Goal: Task Accomplishment & Management: Manage account settings

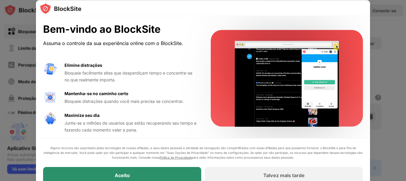
click at [130, 175] on div "Aceito" at bounding box center [122, 175] width 158 height 17
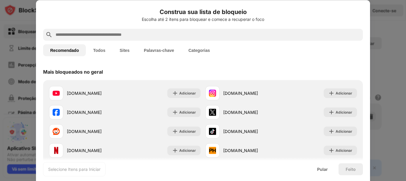
click at [321, 168] on font "Pular" at bounding box center [322, 168] width 11 height 5
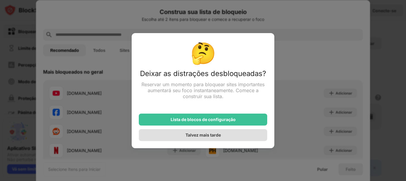
click at [211, 136] on font "Talvez mais tarde" at bounding box center [203, 134] width 35 height 5
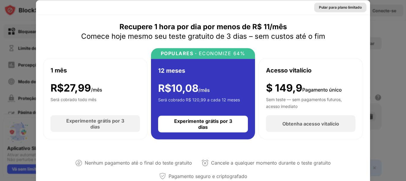
click at [345, 7] on font "Pular para plano limitado" at bounding box center [340, 7] width 43 height 4
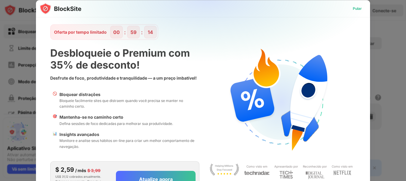
click at [356, 9] on font "Pular" at bounding box center [357, 8] width 9 height 4
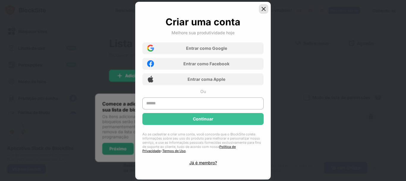
click at [264, 9] on img at bounding box center [264, 9] width 6 height 6
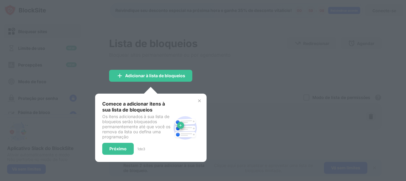
click at [248, 24] on div at bounding box center [203, 90] width 406 height 181
click at [123, 147] on font "Próximo" at bounding box center [117, 148] width 17 height 5
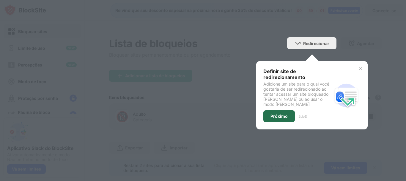
click at [269, 120] on div "Próximo" at bounding box center [280, 116] width 32 height 12
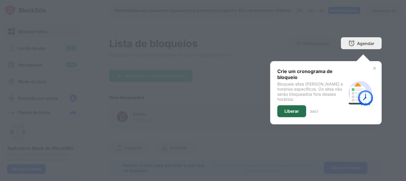
click at [288, 109] on div "Liberar" at bounding box center [291, 111] width 29 height 12
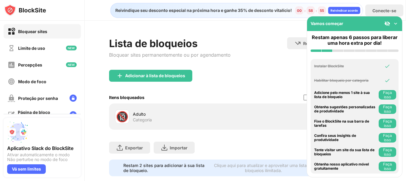
click at [397, 23] on img at bounding box center [396, 24] width 6 height 6
